Goal: Transaction & Acquisition: Download file/media

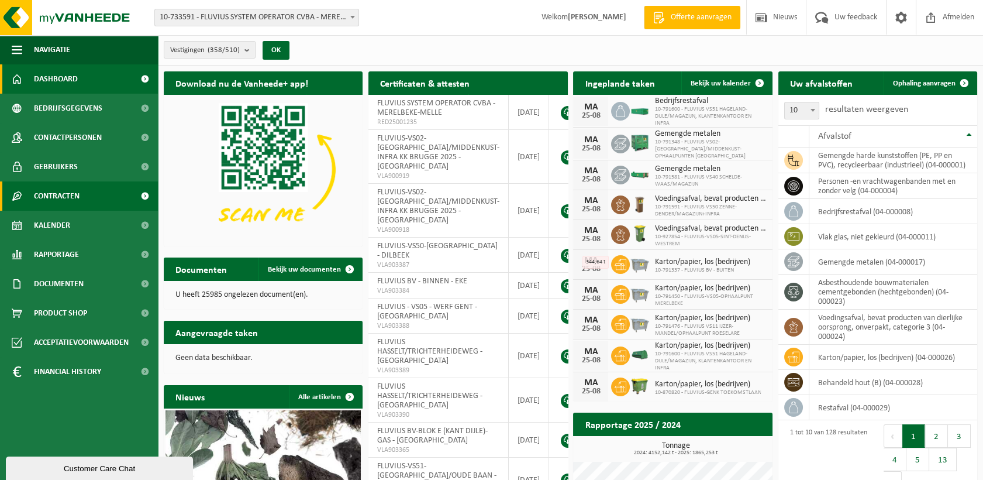
click at [143, 197] on span at bounding box center [145, 195] width 26 height 29
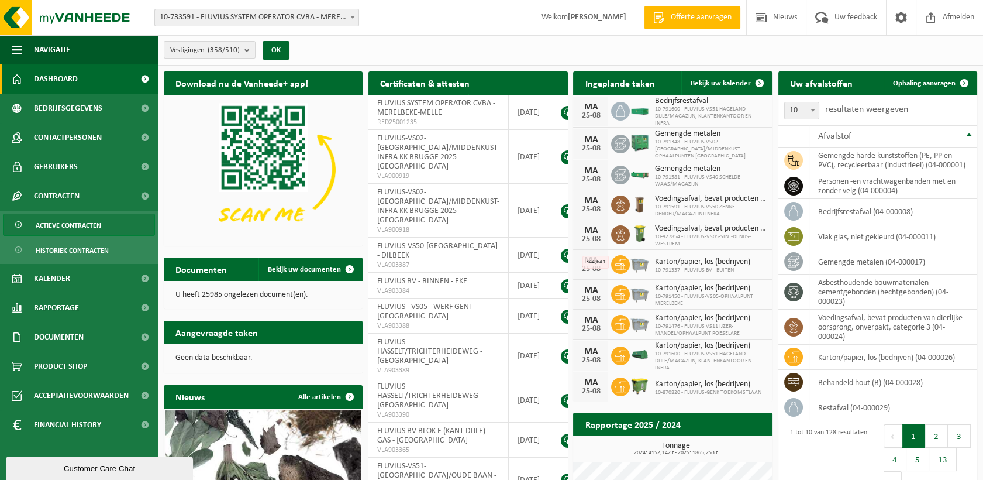
click at [86, 223] on span "Actieve contracten" at bounding box center [69, 225] width 66 height 22
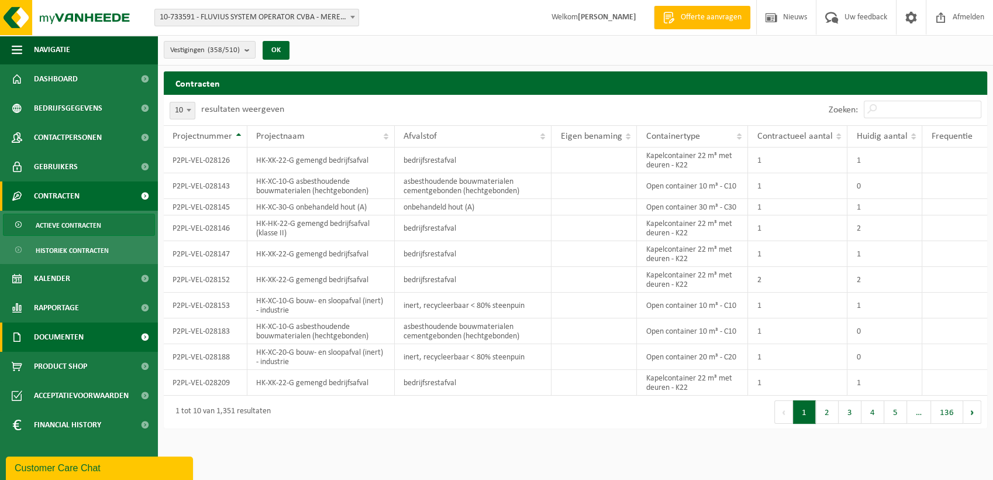
click at [127, 336] on link "Documenten" at bounding box center [79, 336] width 158 height 29
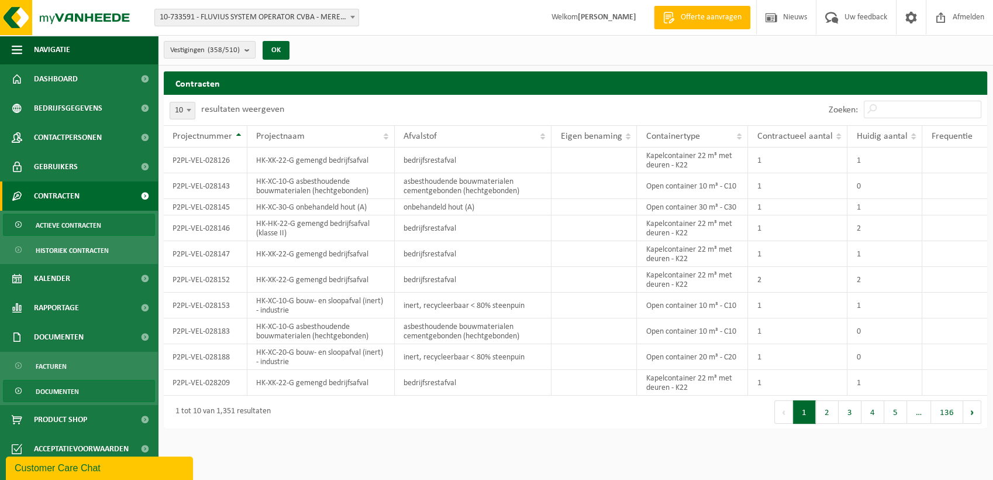
click at [67, 386] on span "Documenten" at bounding box center [57, 391] width 43 height 22
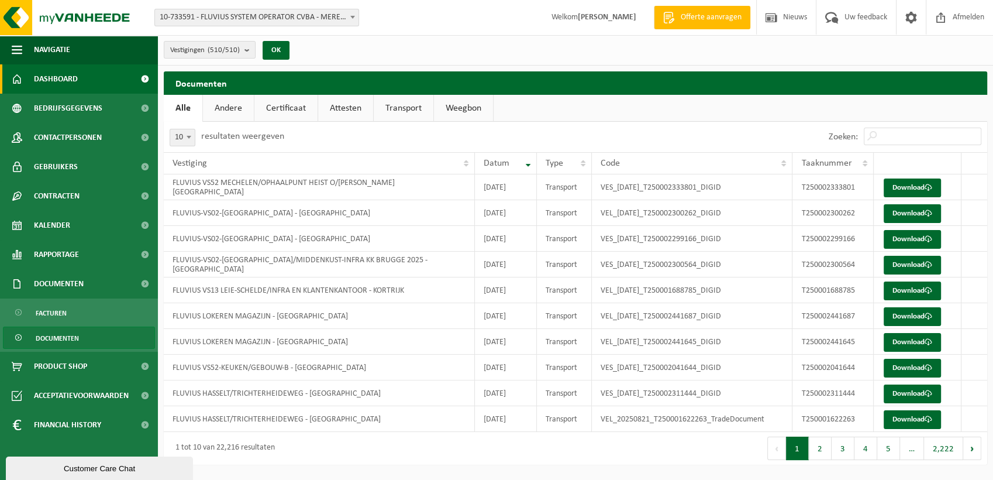
click at [60, 76] on span "Dashboard" at bounding box center [56, 78] width 44 height 29
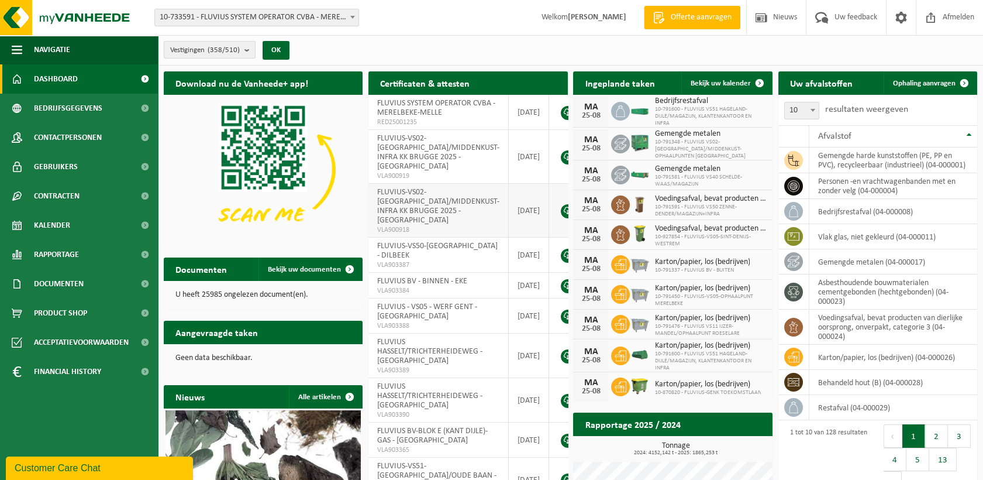
click at [561, 204] on link at bounding box center [568, 211] width 14 height 14
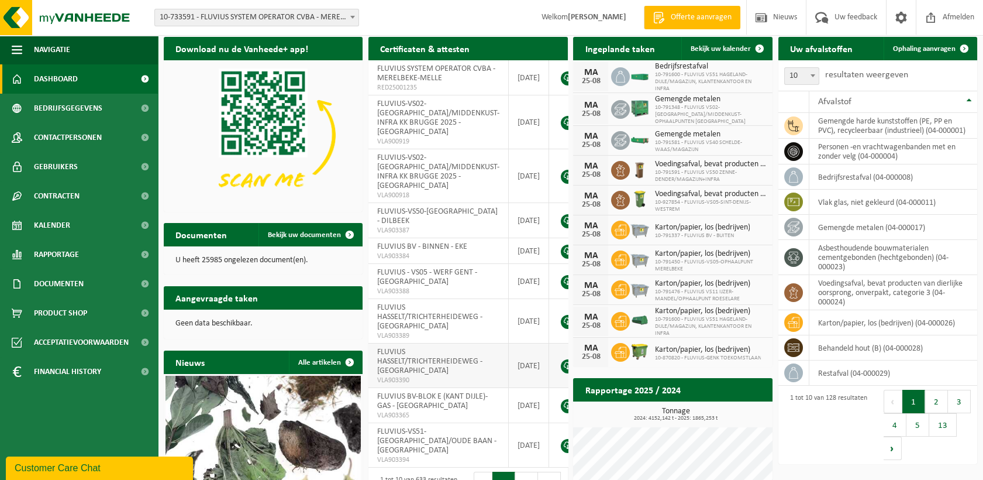
scroll to position [65, 0]
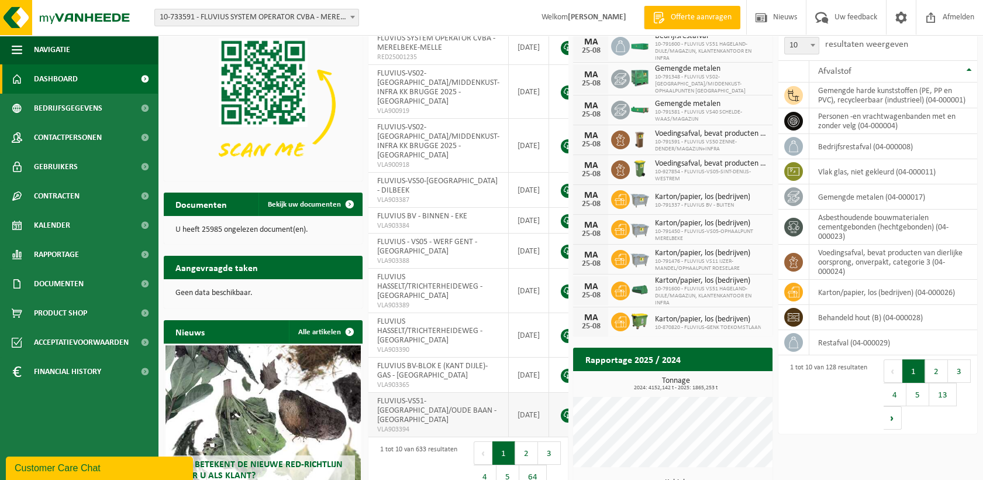
click at [561, 408] on link at bounding box center [568, 415] width 14 height 14
